Goal: Task Accomplishment & Management: Manage account settings

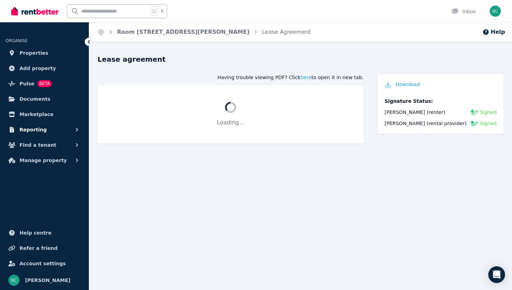
click at [38, 128] on span "Reporting" at bounding box center [33, 129] width 27 height 8
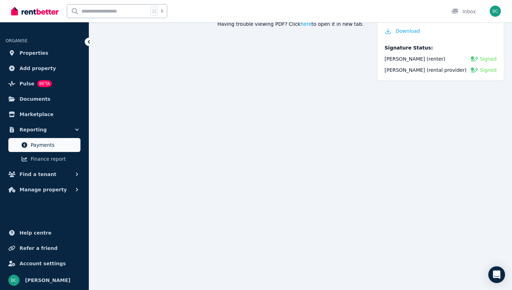
scroll to position [84, 0]
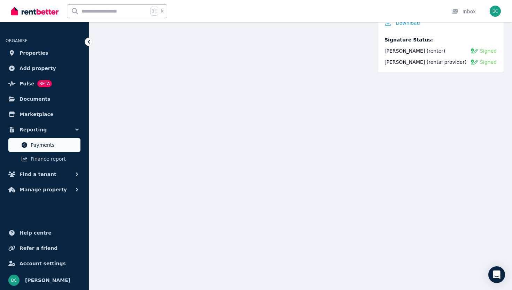
click at [39, 146] on span "Payments" at bounding box center [54, 145] width 47 height 8
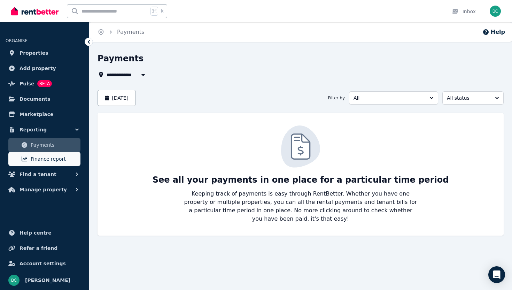
click at [39, 156] on span "Finance report" at bounding box center [54, 159] width 47 height 8
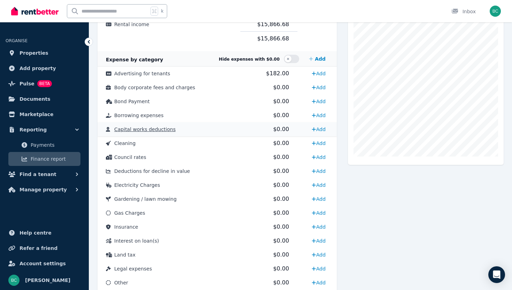
scroll to position [166, 0]
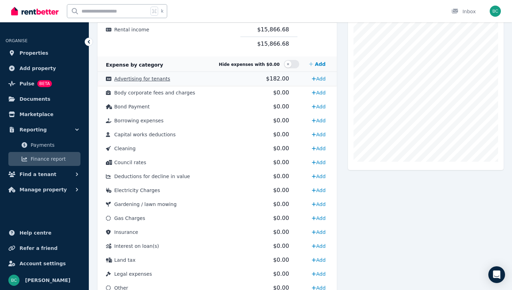
click at [142, 81] on span "Advertising for tenants" at bounding box center [142, 79] width 56 height 6
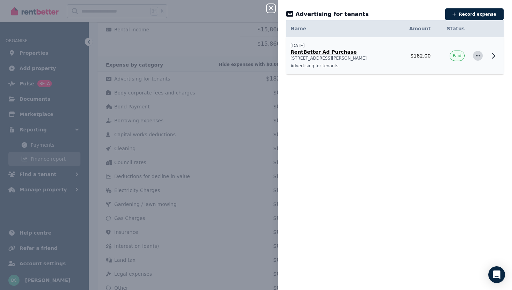
click at [477, 57] on icon "button" at bounding box center [478, 55] width 6 height 5
click at [461, 73] on span "Edit expense" at bounding box center [455, 74] width 45 height 8
select select "**********"
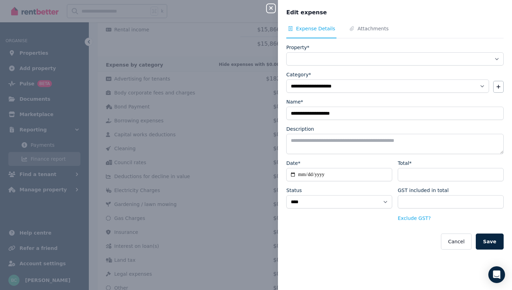
select select "**********"
click at [456, 245] on button "Cancel" at bounding box center [456, 242] width 30 height 16
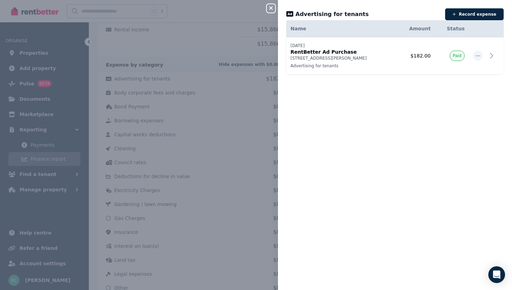
click at [270, 8] on icon "button" at bounding box center [271, 8] width 8 height 6
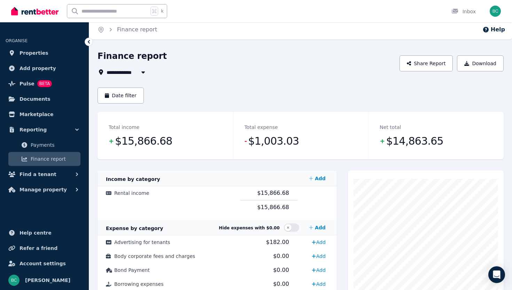
scroll to position [0, 0]
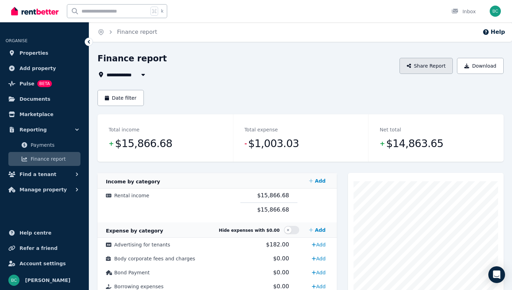
click at [426, 68] on button "Share Report" at bounding box center [427, 66] width 54 height 16
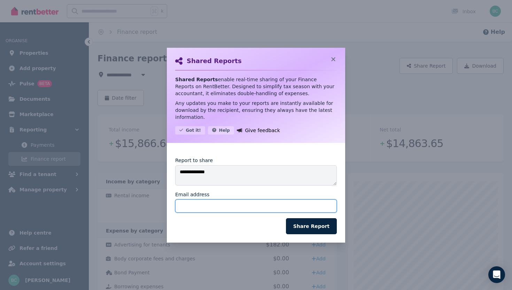
click at [210, 201] on input "Email address" at bounding box center [256, 205] width 162 height 13
type input "**********"
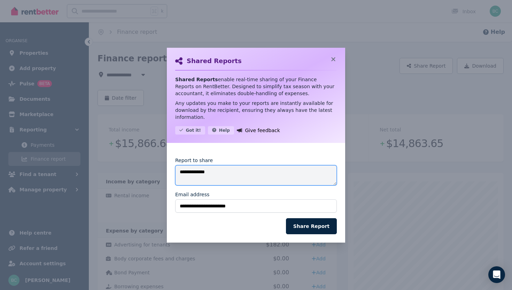
click at [247, 175] on textarea "**********" at bounding box center [256, 175] width 162 height 20
click at [223, 170] on textarea "**********" at bounding box center [256, 175] width 162 height 20
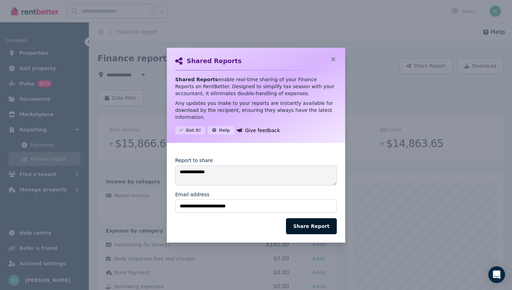
click at [307, 223] on button "Share Report" at bounding box center [311, 226] width 51 height 16
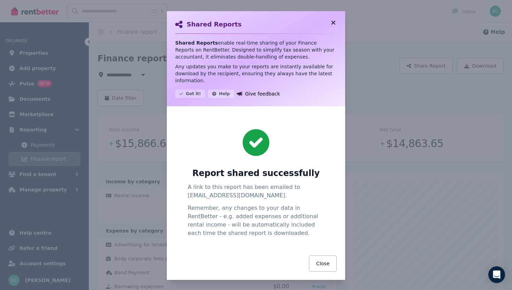
click at [334, 22] on icon at bounding box center [333, 23] width 7 height 6
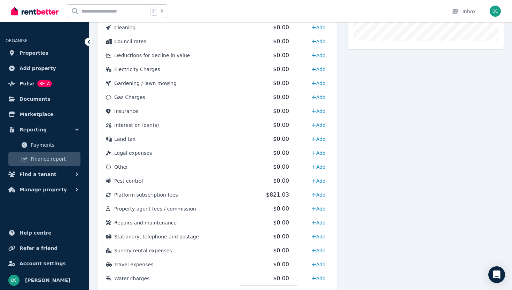
scroll to position [320, 0]
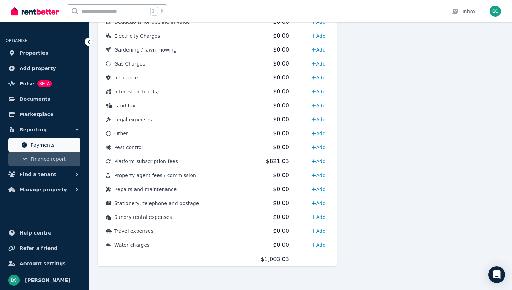
click at [42, 147] on span "Payments" at bounding box center [54, 145] width 47 height 8
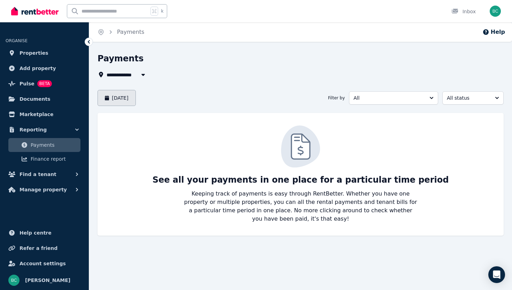
click at [136, 100] on button "[DATE]" at bounding box center [117, 98] width 38 height 16
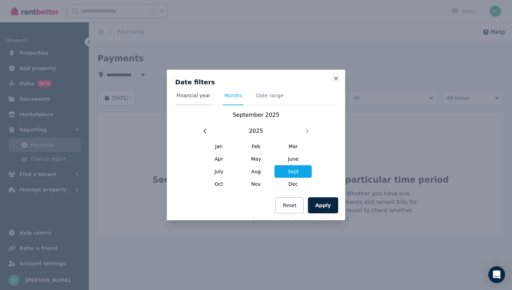
click at [203, 96] on span "Financial year" at bounding box center [194, 95] width 34 height 7
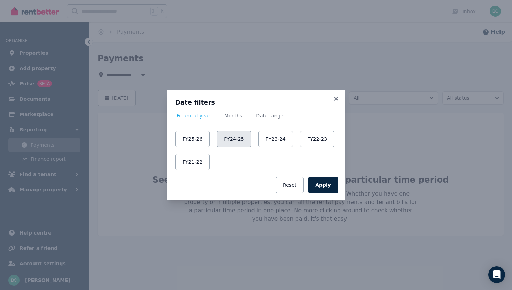
click at [233, 141] on button "FY24-25" at bounding box center [234, 139] width 35 height 16
click at [325, 178] on button "Apply" at bounding box center [323, 185] width 30 height 16
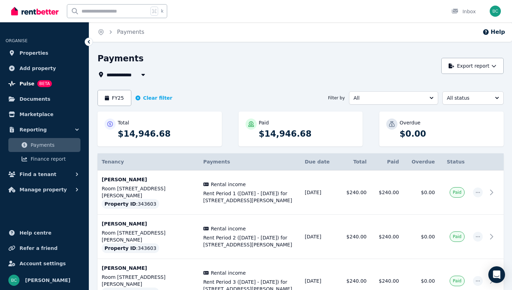
click at [33, 84] on span "Pulse BETA" at bounding box center [36, 83] width 32 height 8
